Goal: Task Accomplishment & Management: Use online tool/utility

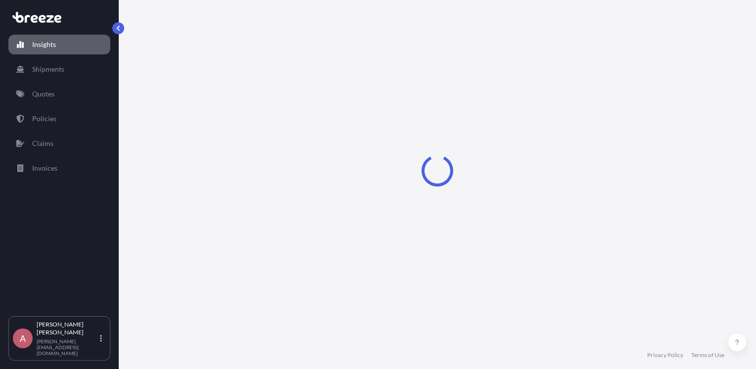
select select "2025"
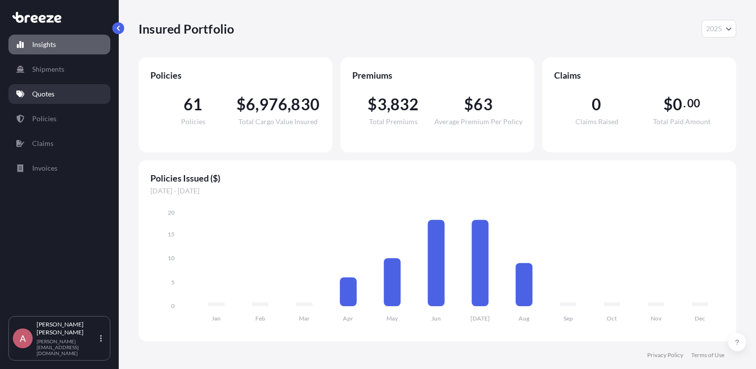
click at [66, 84] on link "Quotes" at bounding box center [59, 94] width 102 height 20
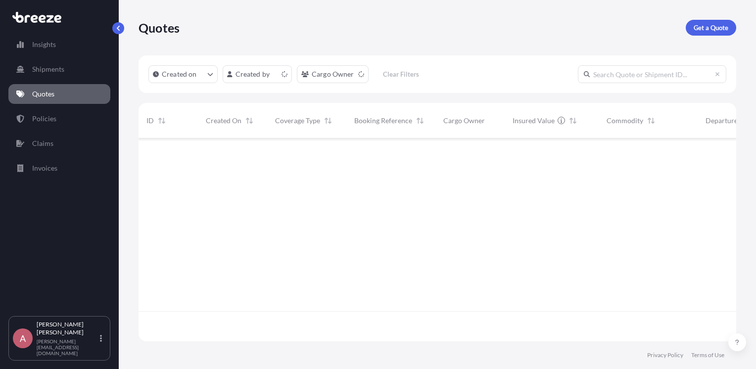
scroll to position [201, 590]
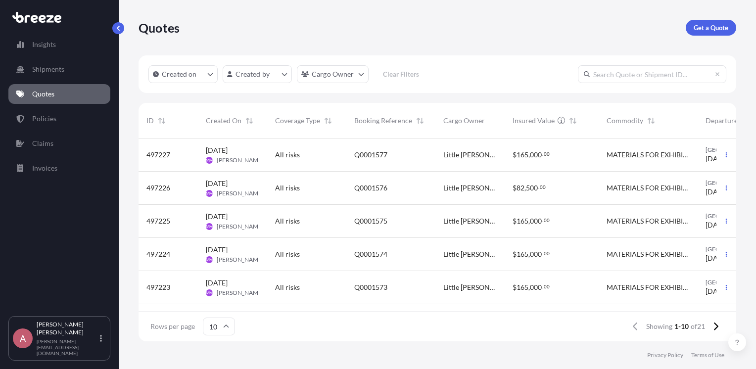
click at [634, 69] on input "text" at bounding box center [652, 74] width 148 height 18
paste input "Q0001491"
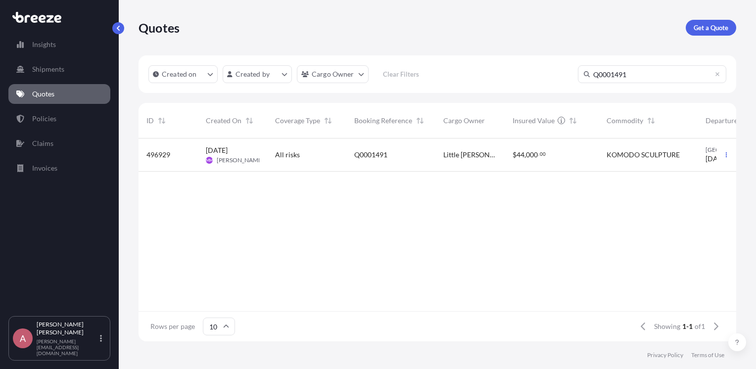
type input "Q0001491"
click at [440, 152] on div "Little [PERSON_NAME]'s Reptiles Inc" at bounding box center [469, 155] width 69 height 33
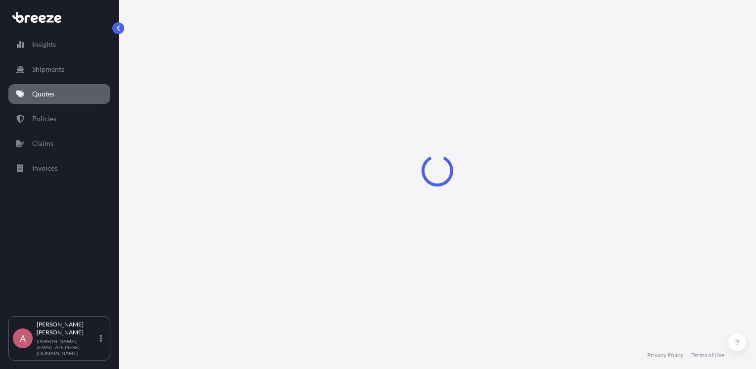
select select "Road"
select select "1"
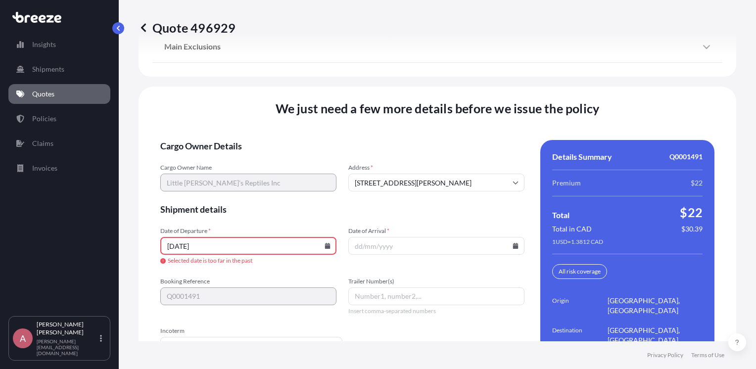
scroll to position [1393, 0]
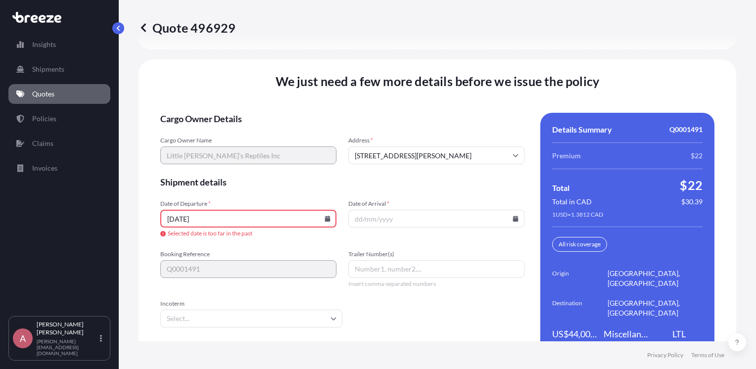
click at [327, 216] on icon at bounding box center [327, 219] width 5 height 6
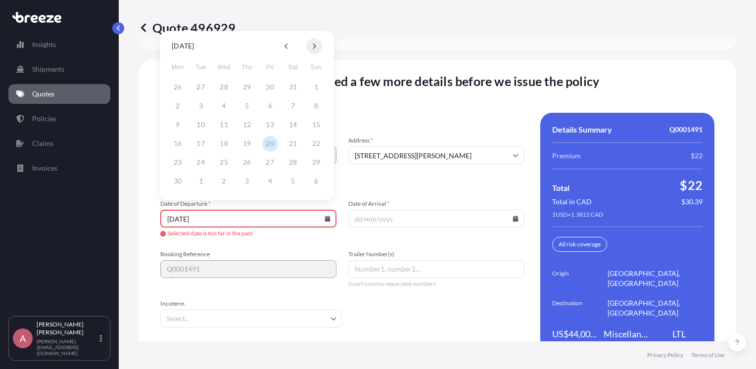
click at [312, 47] on button at bounding box center [314, 46] width 16 height 16
click at [315, 47] on icon at bounding box center [314, 46] width 4 height 6
click at [179, 163] on button "25" at bounding box center [178, 162] width 16 height 16
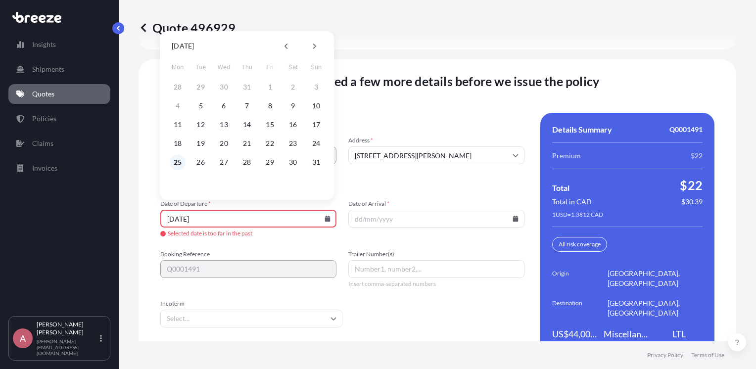
type input "[DATE]"
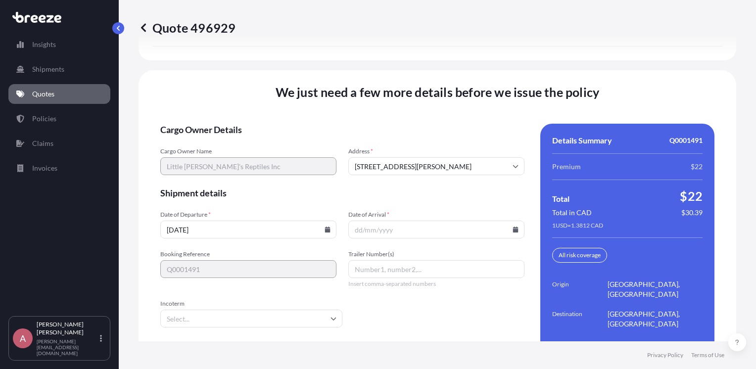
click at [423, 221] on input "Date of Arrival *" at bounding box center [436, 230] width 176 height 18
click at [513, 227] on icon at bounding box center [515, 230] width 5 height 6
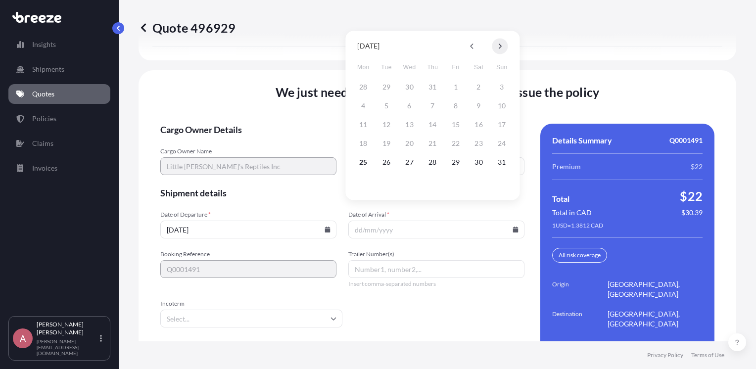
click at [506, 45] on button at bounding box center [500, 46] width 16 height 16
click at [433, 104] on button "11" at bounding box center [433, 106] width 16 height 16
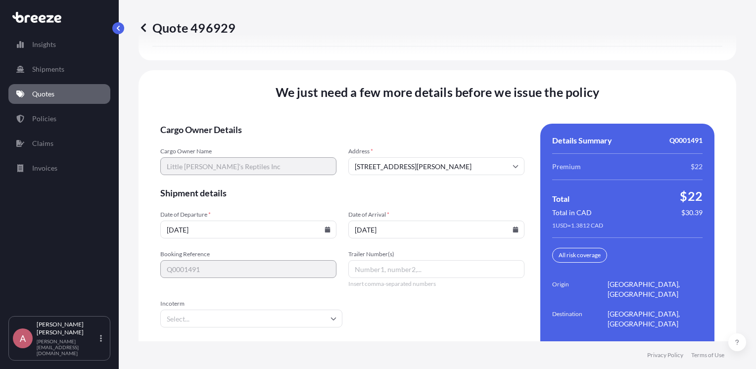
type input "[DATE]"
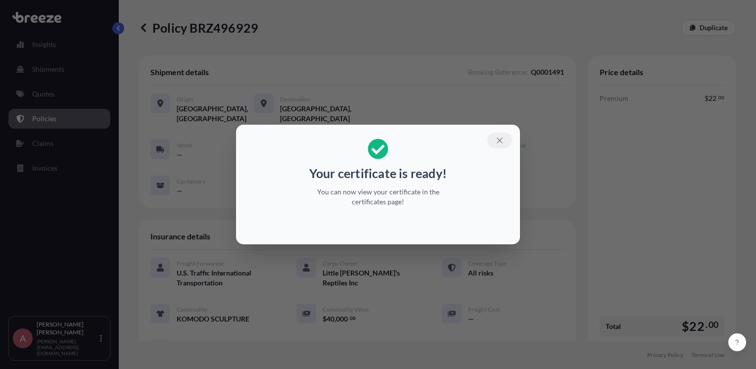
click at [499, 138] on icon "button" at bounding box center [499, 140] width 9 height 9
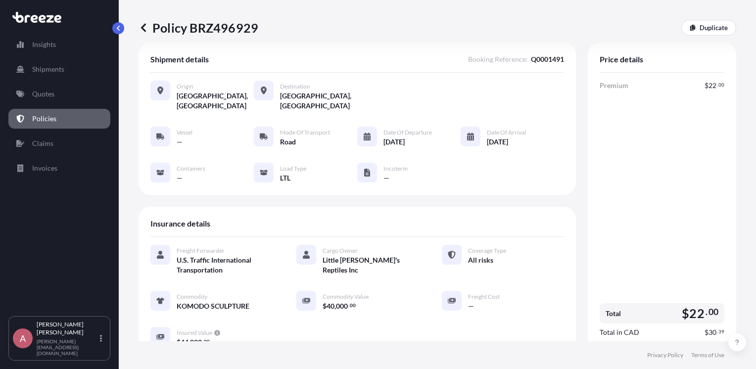
scroll to position [14, 0]
drag, startPoint x: 259, startPoint y: 24, endPoint x: 257, endPoint y: 31, distance: 6.7
click at [257, 31] on div "Policy BRZ496929 Duplicate" at bounding box center [438, 28] width 598 height 16
drag, startPoint x: 254, startPoint y: 27, endPoint x: 186, endPoint y: 19, distance: 69.2
click at [186, 19] on div "Policy BRZ496929 Duplicate" at bounding box center [438, 27] width 598 height 55
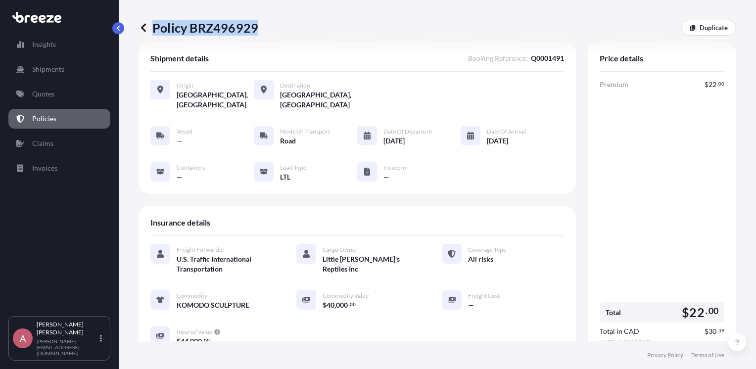
copy p "Policy BRZ496929"
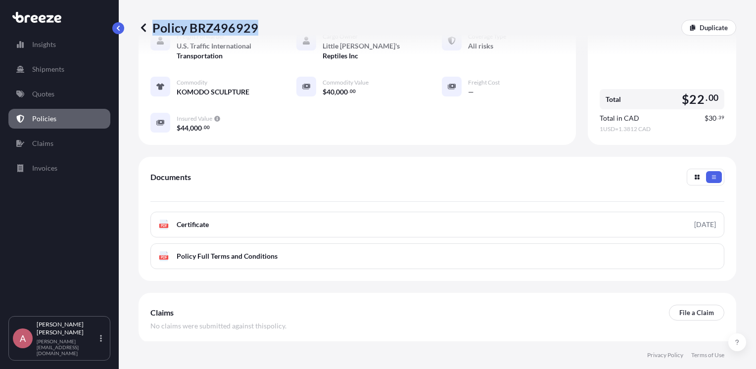
scroll to position [260, 0]
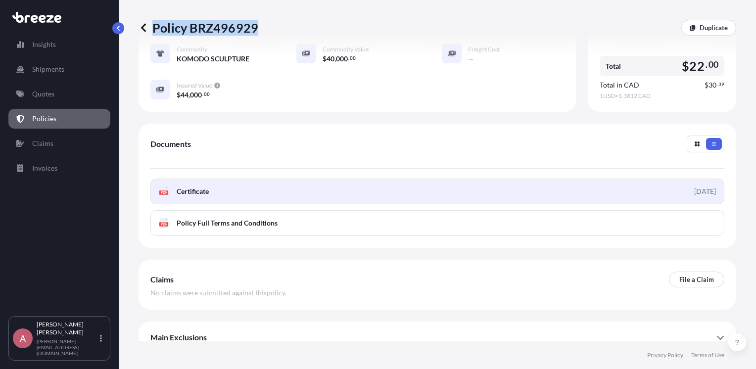
click at [204, 187] on span "Certificate" at bounding box center [193, 192] width 32 height 10
